Goal: Information Seeking & Learning: Learn about a topic

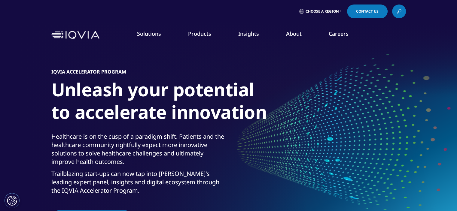
click at [274, 156] on link "LEARN MORE" at bounding box center [283, 157] width 91 height 16
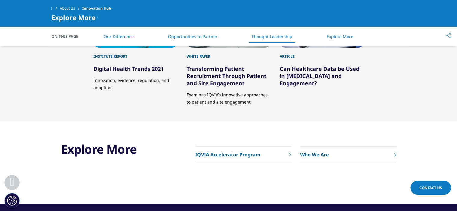
scroll to position [962, 0]
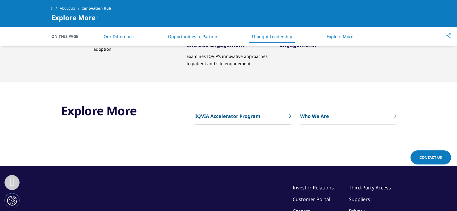
click at [237, 117] on p "IQVIA Accelerator Program" at bounding box center [227, 116] width 65 height 7
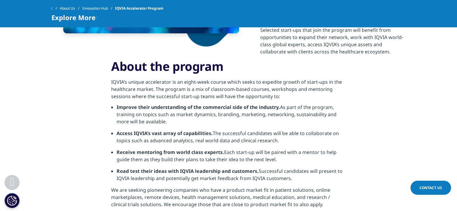
scroll to position [391, 0]
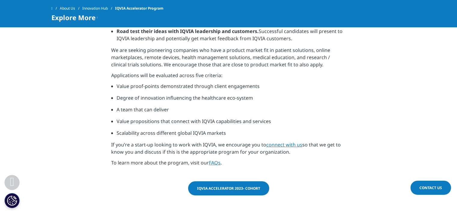
scroll to position [541, 0]
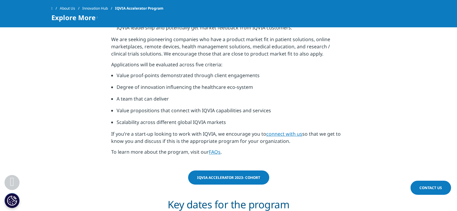
click at [287, 131] on link "connect with us" at bounding box center [284, 134] width 36 height 7
click at [291, 131] on link "connect with us" at bounding box center [284, 134] width 36 height 7
click at [281, 131] on link "connect with us" at bounding box center [284, 134] width 36 height 7
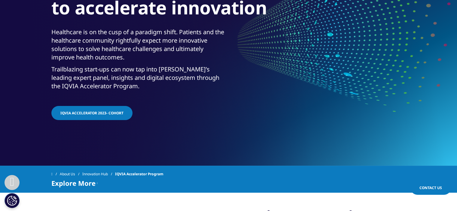
scroll to position [0, 0]
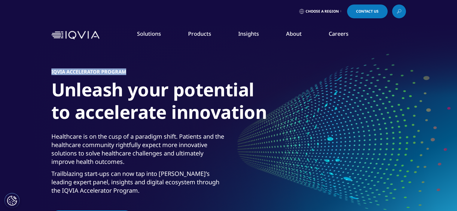
drag, startPoint x: 49, startPoint y: 70, endPoint x: 133, endPoint y: 68, distance: 83.9
click at [133, 68] on section "IQVIA Accelerator Program Unleash your potential to accelerate innovation Healt…" at bounding box center [228, 135] width 457 height 271
copy section "IQVIA Accelerator Program"
